Goal: Information Seeking & Learning: Learn about a topic

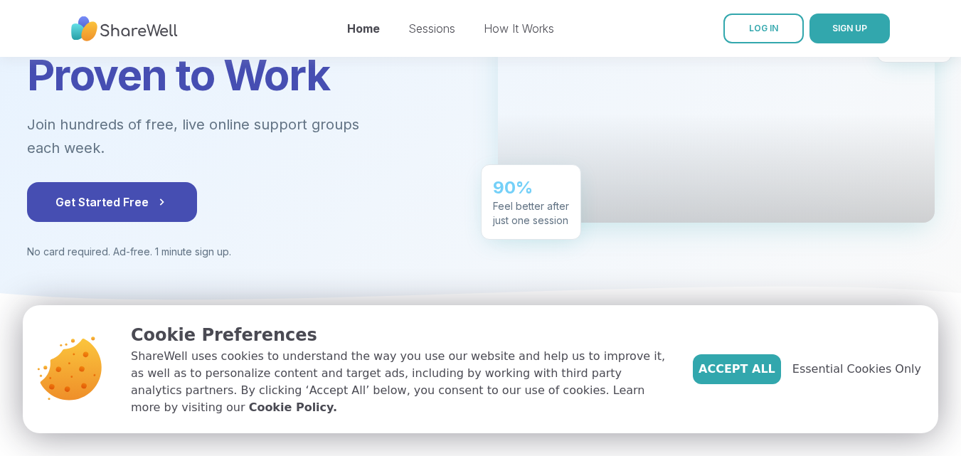
scroll to position [178, 0]
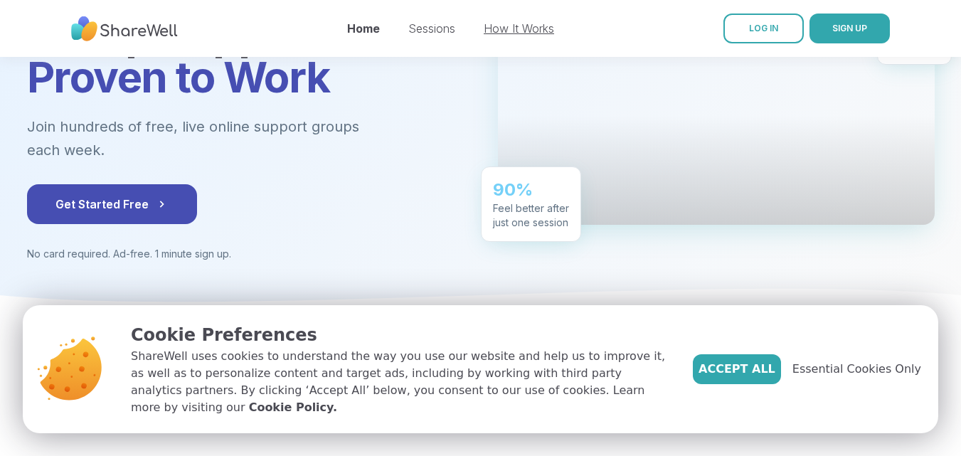
click at [504, 28] on link "How It Works" at bounding box center [519, 28] width 70 height 14
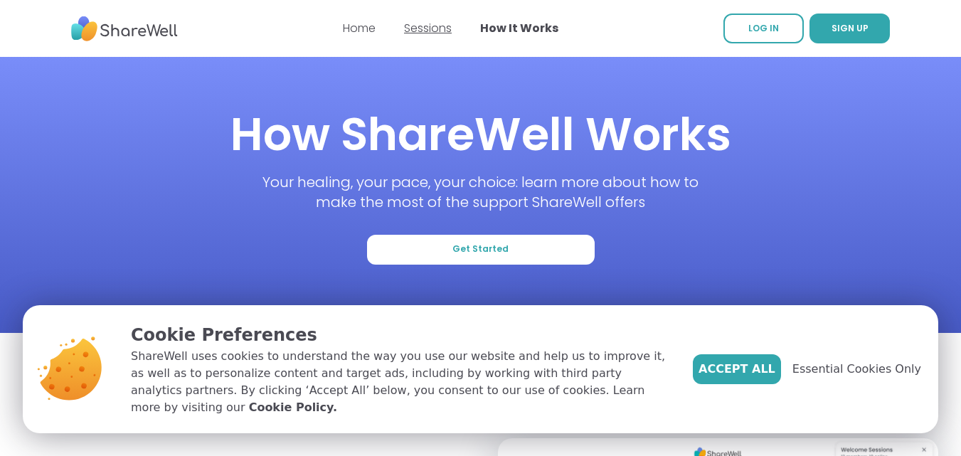
click at [417, 32] on link "Sessions" at bounding box center [428, 28] width 48 height 16
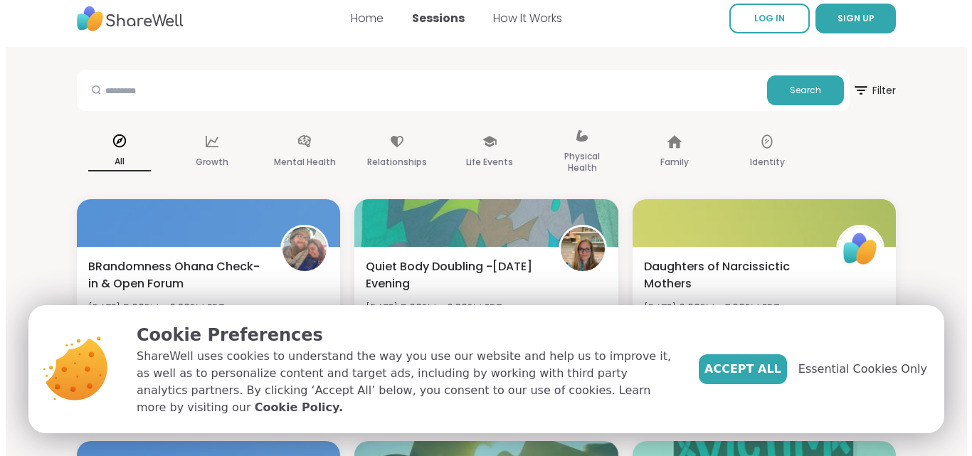
scroll to position [10, 0]
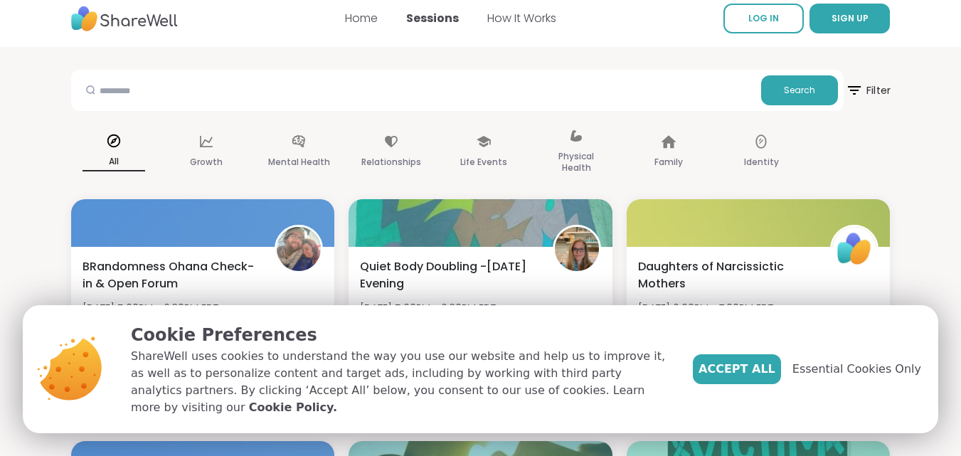
click at [864, 90] on span "Filter" at bounding box center [868, 91] width 46 height 36
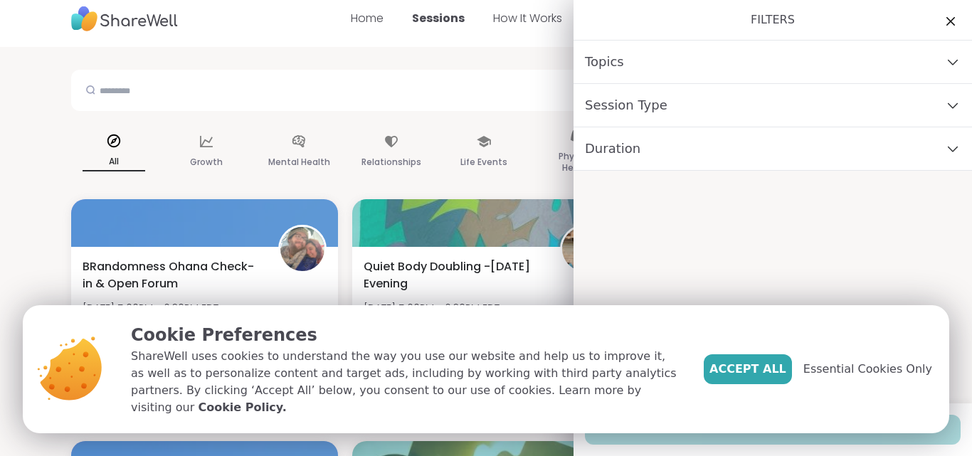
click at [887, 107] on div "Session Type" at bounding box center [772, 105] width 398 height 43
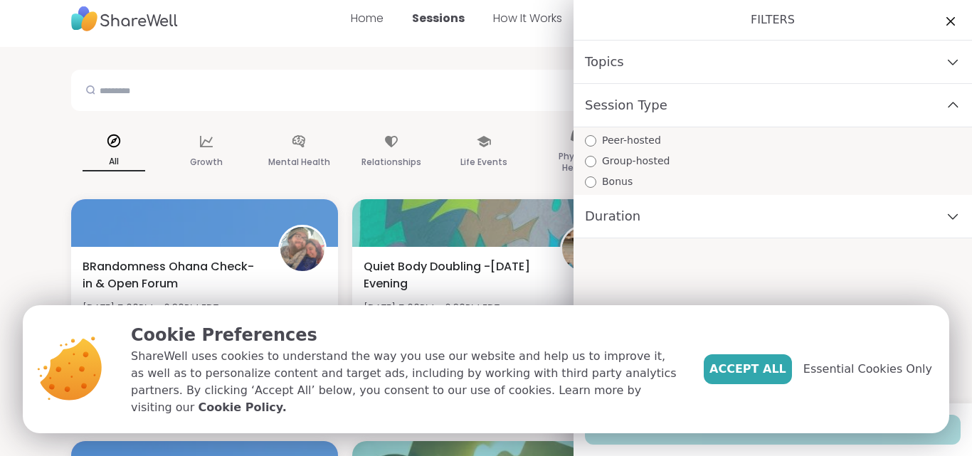
click at [622, 63] on div "Topics" at bounding box center [772, 62] width 398 height 43
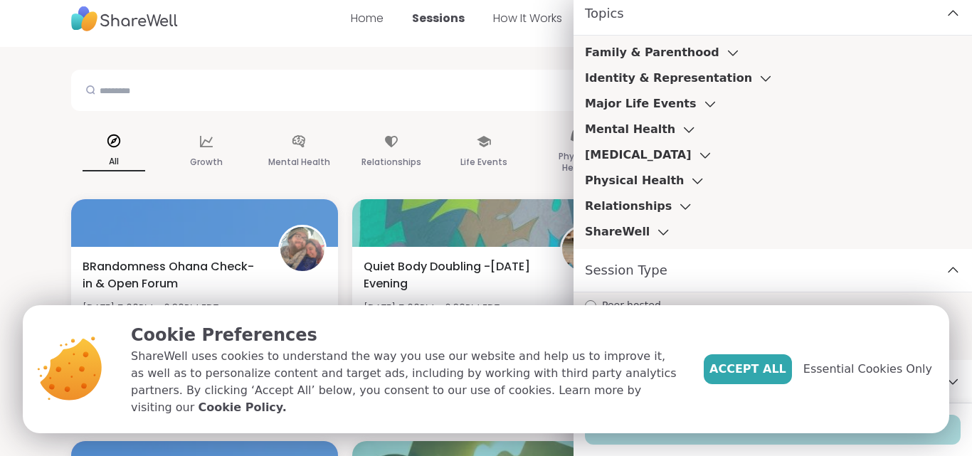
scroll to position [48, 0]
